Goal: Navigation & Orientation: Find specific page/section

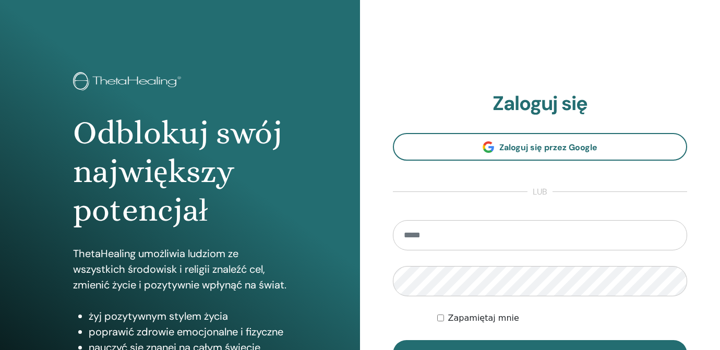
click at [508, 235] on input "email" at bounding box center [540, 235] width 294 height 30
type input "**********"
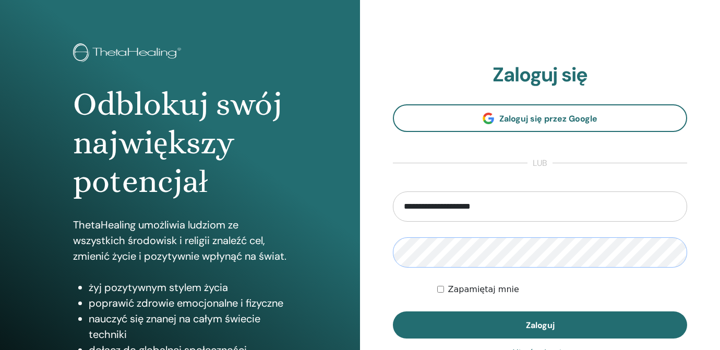
scroll to position [30, 0]
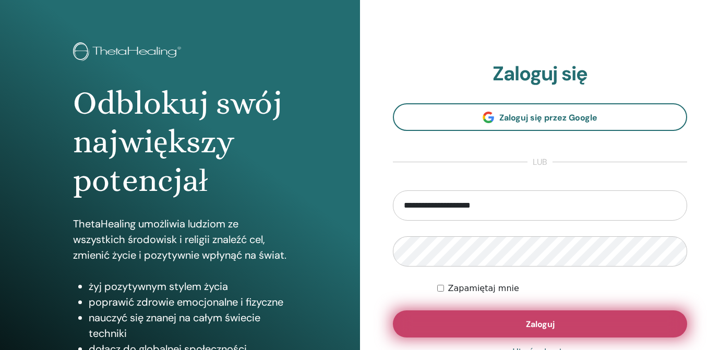
click at [538, 325] on span "Zaloguj" at bounding box center [540, 324] width 29 height 11
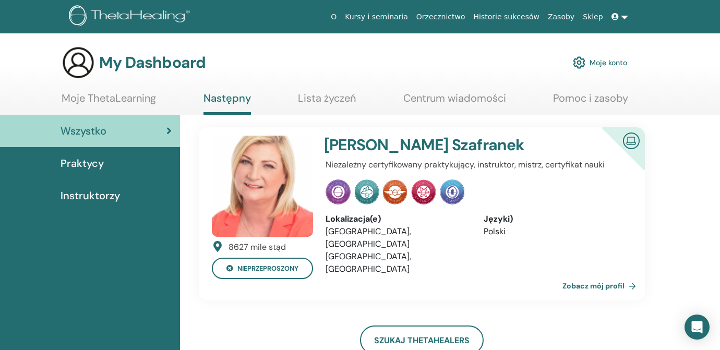
click at [615, 284] on link "Zobacz mój profil" at bounding box center [602, 286] width 78 height 21
click at [601, 282] on link "Zobacz mój profil" at bounding box center [602, 286] width 78 height 21
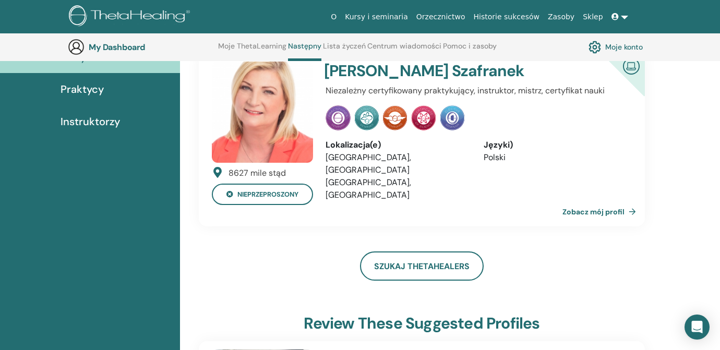
scroll to position [34, 0]
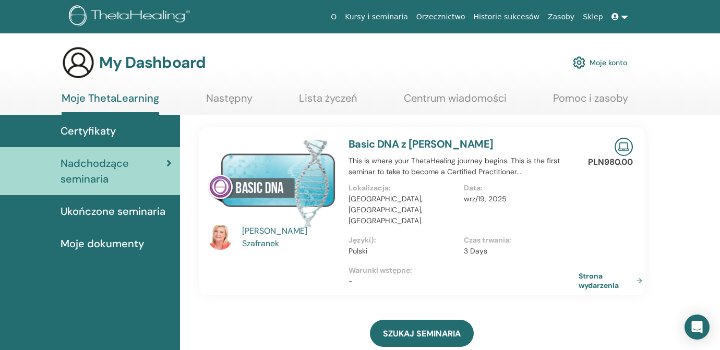
click at [79, 131] on span "Certyfikaty" at bounding box center [88, 131] width 55 height 16
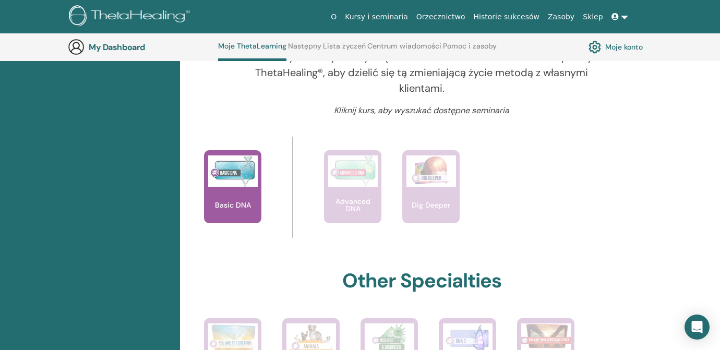
scroll to position [381, 0]
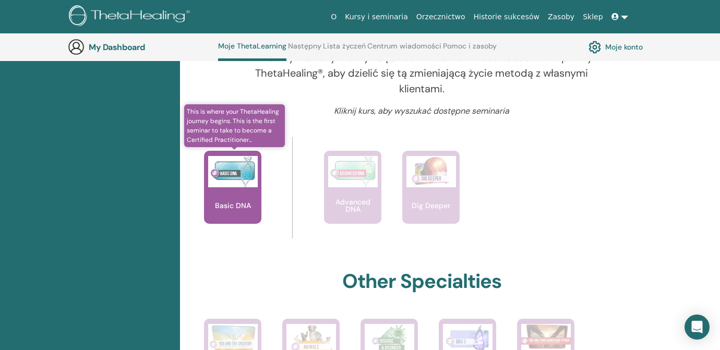
click at [230, 189] on div "Basic DNA" at bounding box center [232, 187] width 57 height 73
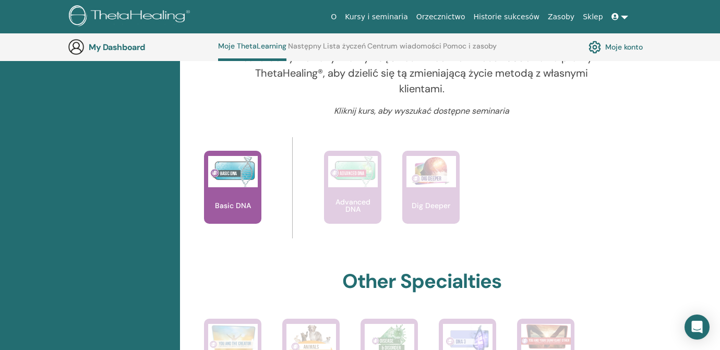
click at [618, 46] on link "Moje konto" at bounding box center [616, 47] width 54 height 18
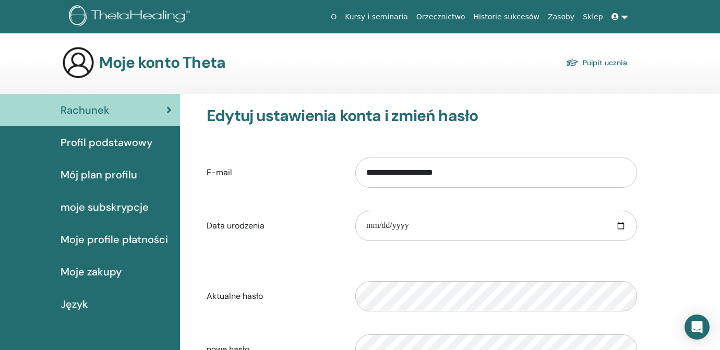
click at [124, 144] on span "Profil podstawowy" at bounding box center [107, 143] width 92 height 16
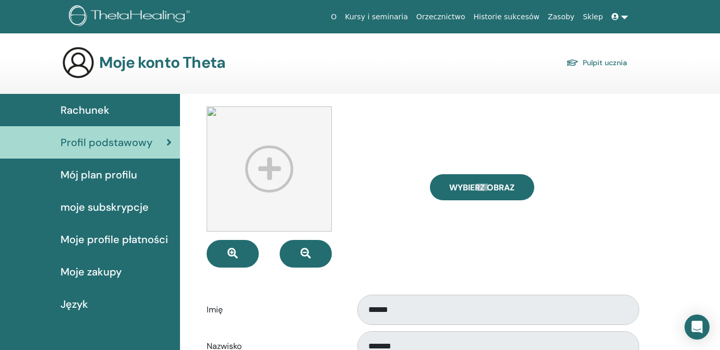
click at [511, 18] on link "Historie sukcesów" at bounding box center [507, 16] width 74 height 19
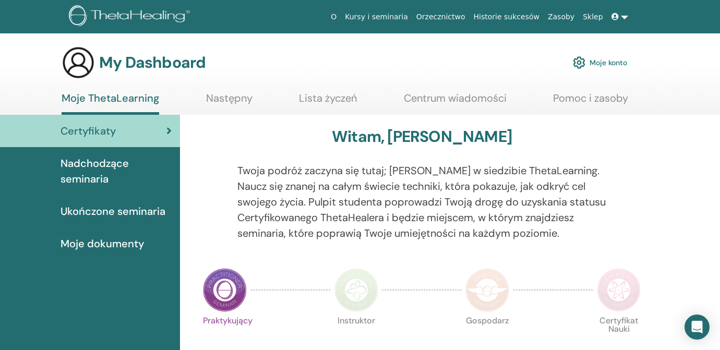
click at [139, 208] on span "Ukończone seminaria" at bounding box center [113, 212] width 105 height 16
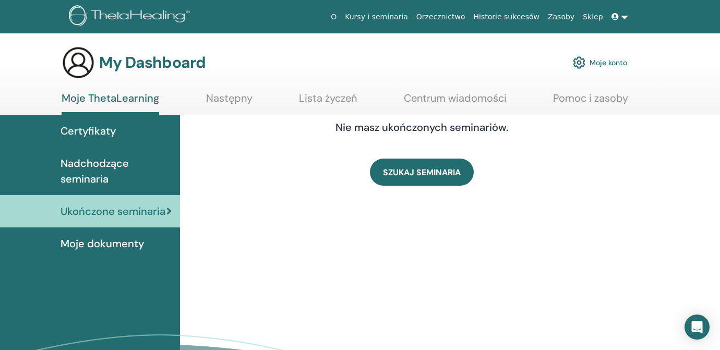
click at [110, 244] on span "Moje dokumenty" at bounding box center [103, 244] width 84 height 16
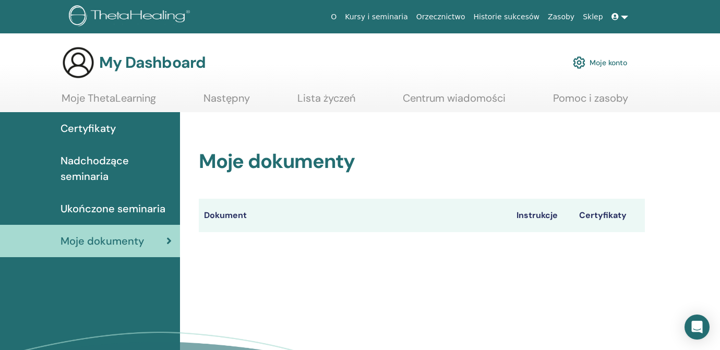
click at [170, 240] on icon at bounding box center [169, 241] width 5 height 10
drag, startPoint x: 549, startPoint y: 267, endPoint x: 552, endPoint y: 276, distance: 9.4
click at [551, 276] on div "Moje dokumenty Dokument Instrukcje Certyfikaty" at bounding box center [450, 274] width 540 height 324
click at [88, 208] on span "Ukończone seminaria" at bounding box center [113, 209] width 105 height 16
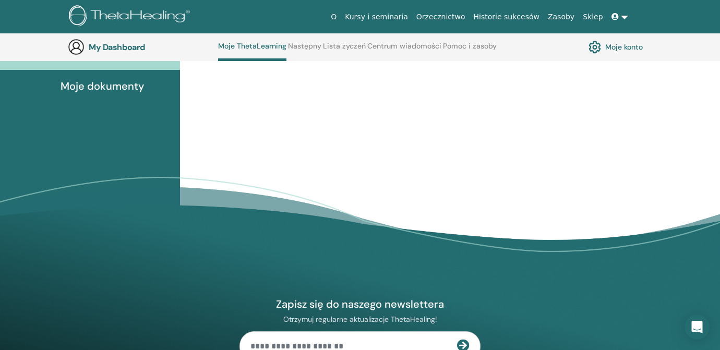
scroll to position [108, 0]
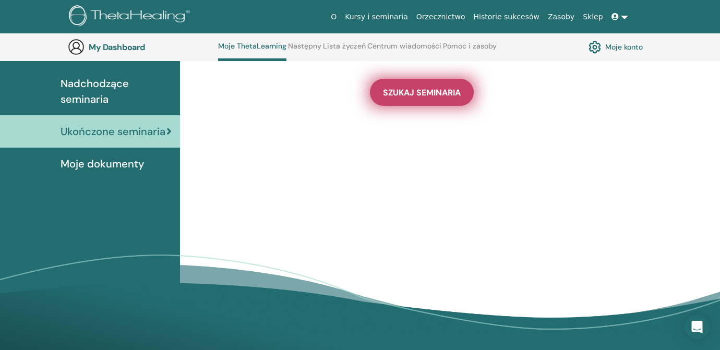
click at [425, 98] on link "SZUKAJ SEMINARIA" at bounding box center [422, 92] width 104 height 27
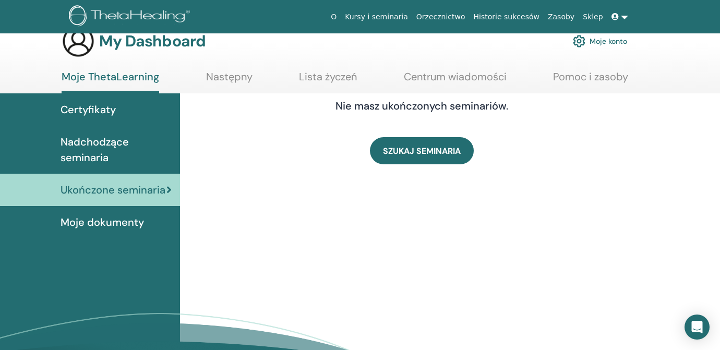
scroll to position [0, 0]
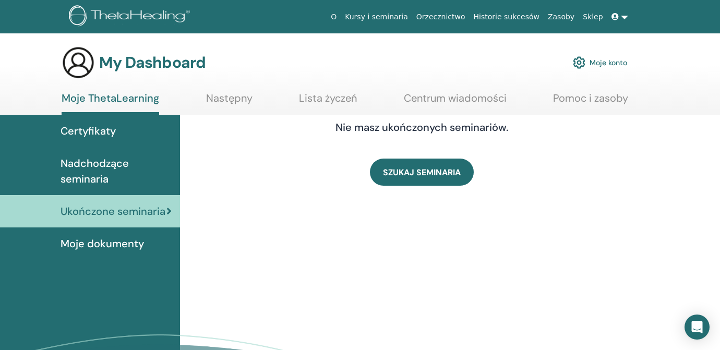
click at [82, 133] on span "Certyfikaty" at bounding box center [88, 131] width 55 height 16
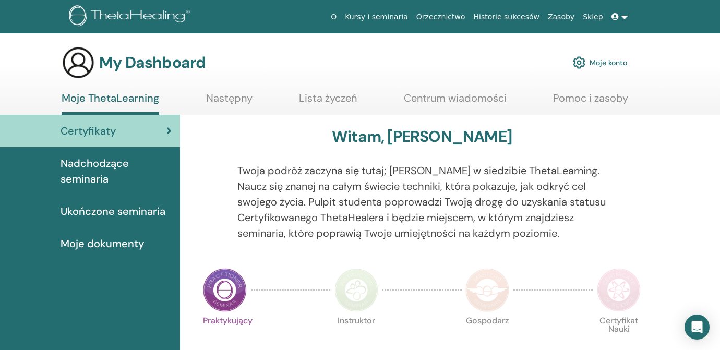
click at [227, 293] on img at bounding box center [225, 290] width 44 height 44
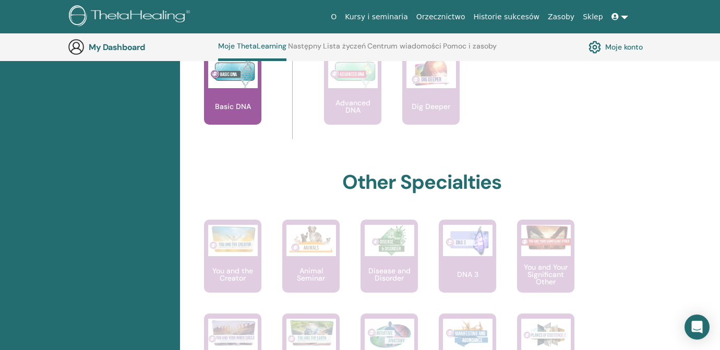
scroll to position [481, 0]
click at [233, 103] on p "Basic DNA" at bounding box center [233, 105] width 44 height 7
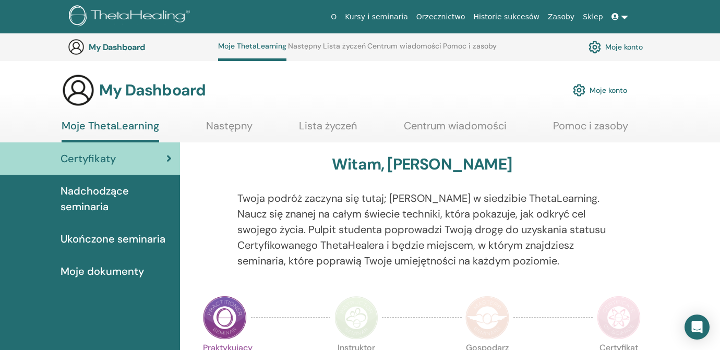
scroll to position [481, 0]
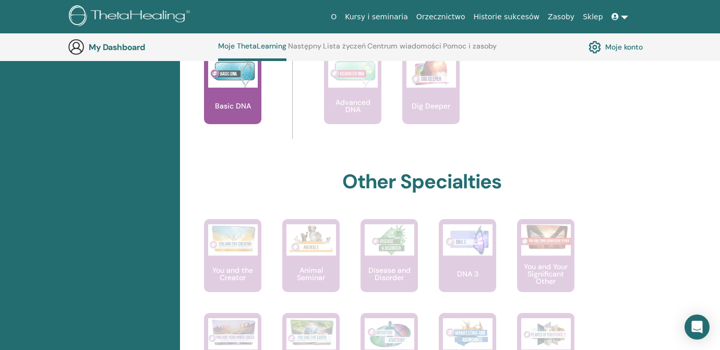
click at [510, 16] on link "Historie sukcesów" at bounding box center [507, 16] width 74 height 19
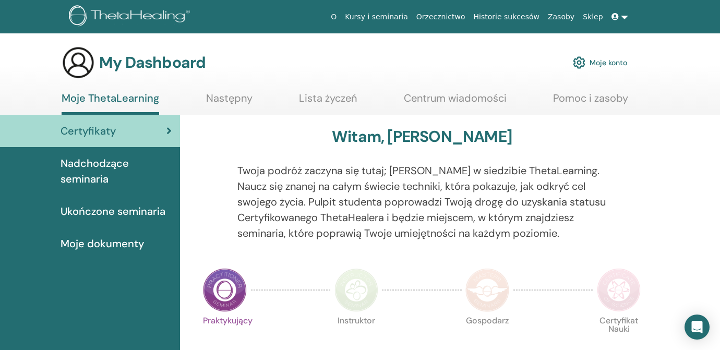
click at [626, 16] on link at bounding box center [620, 16] width 25 height 19
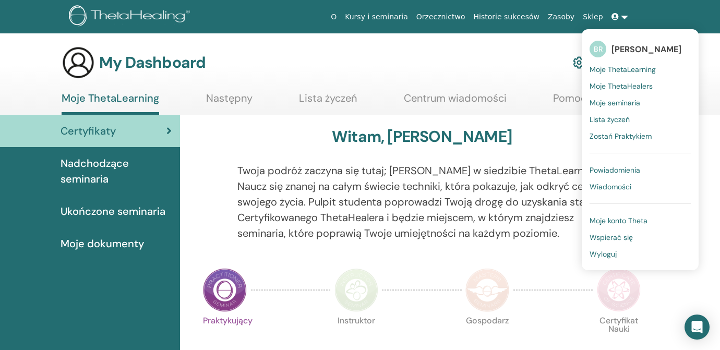
click at [616, 187] on span "Wiadomości" at bounding box center [611, 186] width 42 height 9
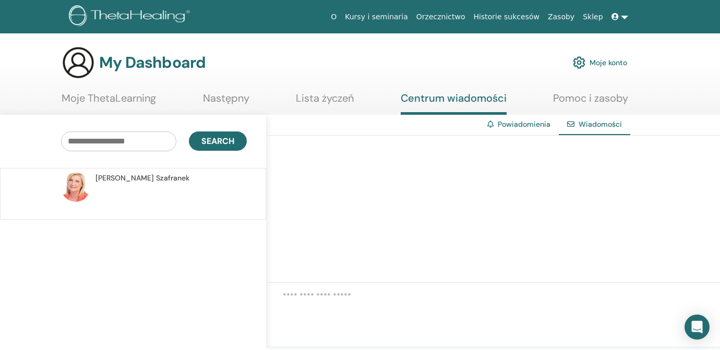
click at [603, 126] on span "Wiadomości" at bounding box center [600, 124] width 43 height 9
click at [388, 16] on link "Kursy i seminaria" at bounding box center [377, 16] width 72 height 19
click at [606, 61] on link "Moje konto" at bounding box center [600, 62] width 54 height 23
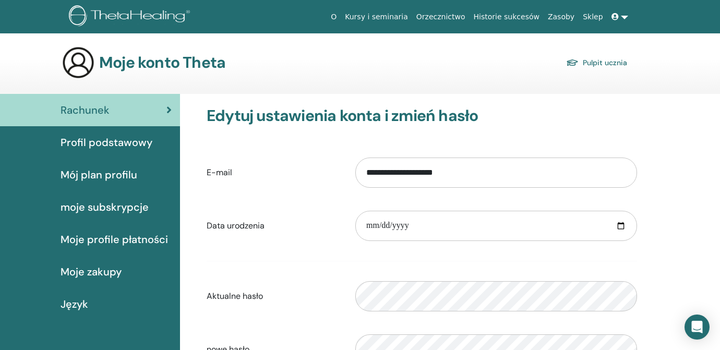
click at [96, 174] on span "Mój plan profilu" at bounding box center [99, 175] width 77 height 16
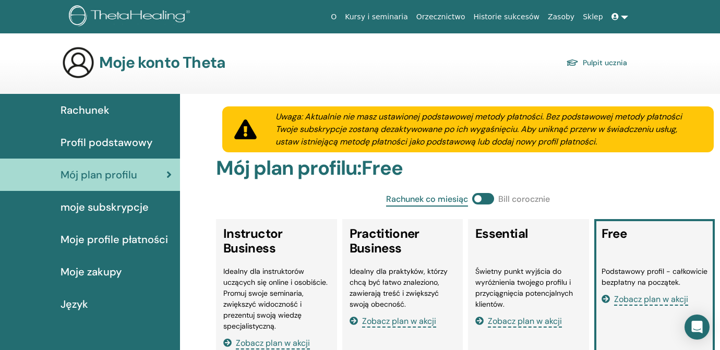
click at [118, 208] on span "moje subskrypcje" at bounding box center [105, 207] width 88 height 16
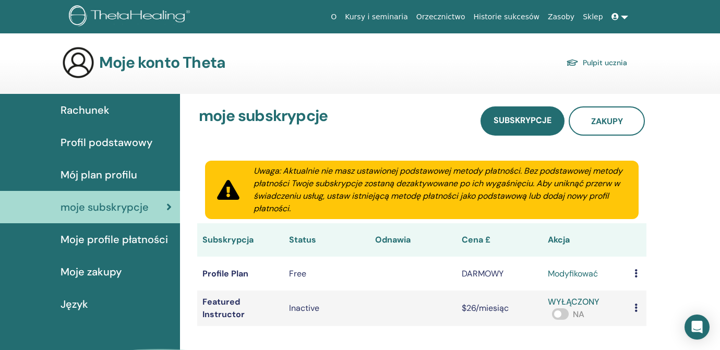
click at [375, 18] on link "Kursy i seminaria" at bounding box center [377, 16] width 72 height 19
click at [372, 16] on link "Kursy i seminaria" at bounding box center [377, 16] width 72 height 19
click at [516, 16] on link "Historie sukcesów" at bounding box center [507, 16] width 74 height 19
